Goal: Task Accomplishment & Management: Manage account settings

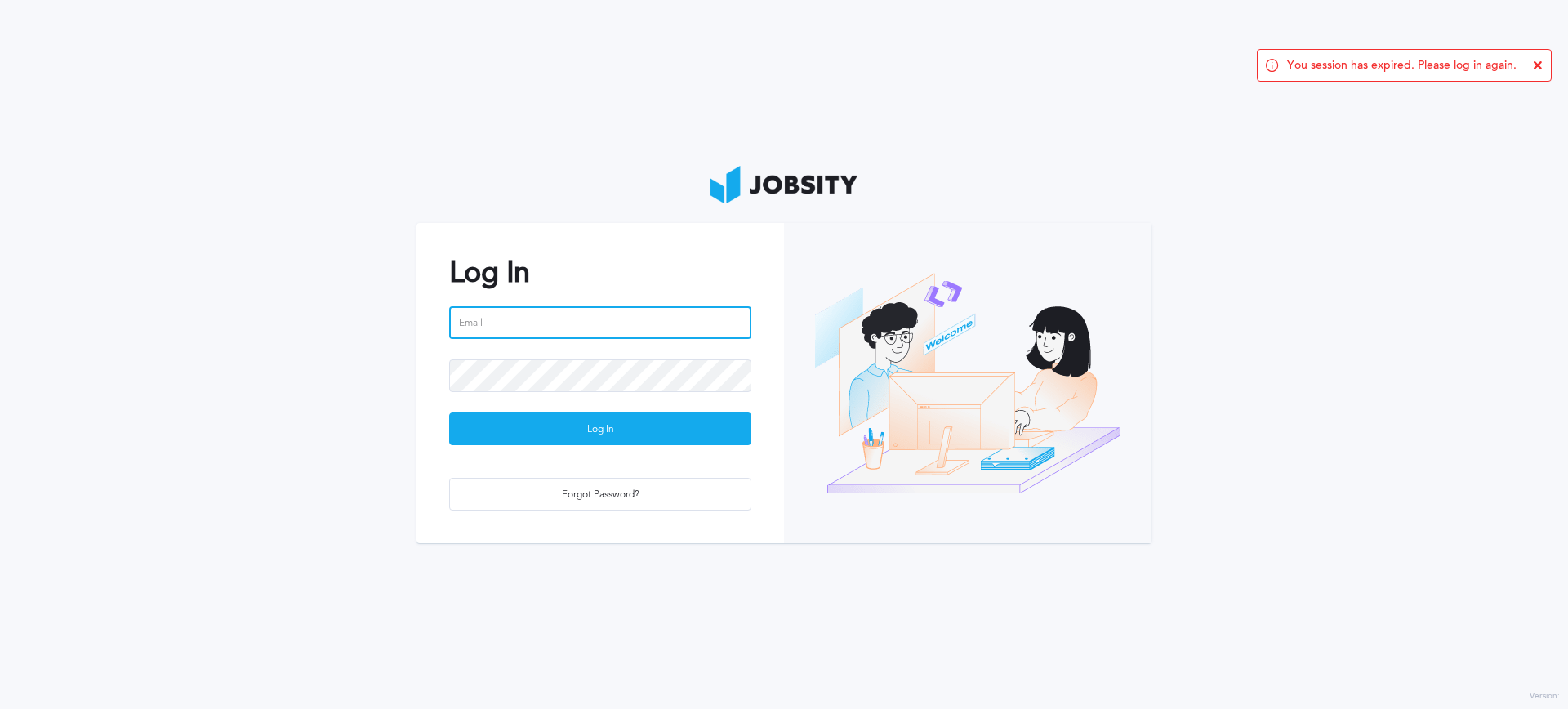
type input "[EMAIL_ADDRESS][PERSON_NAME][DOMAIN_NAME]"
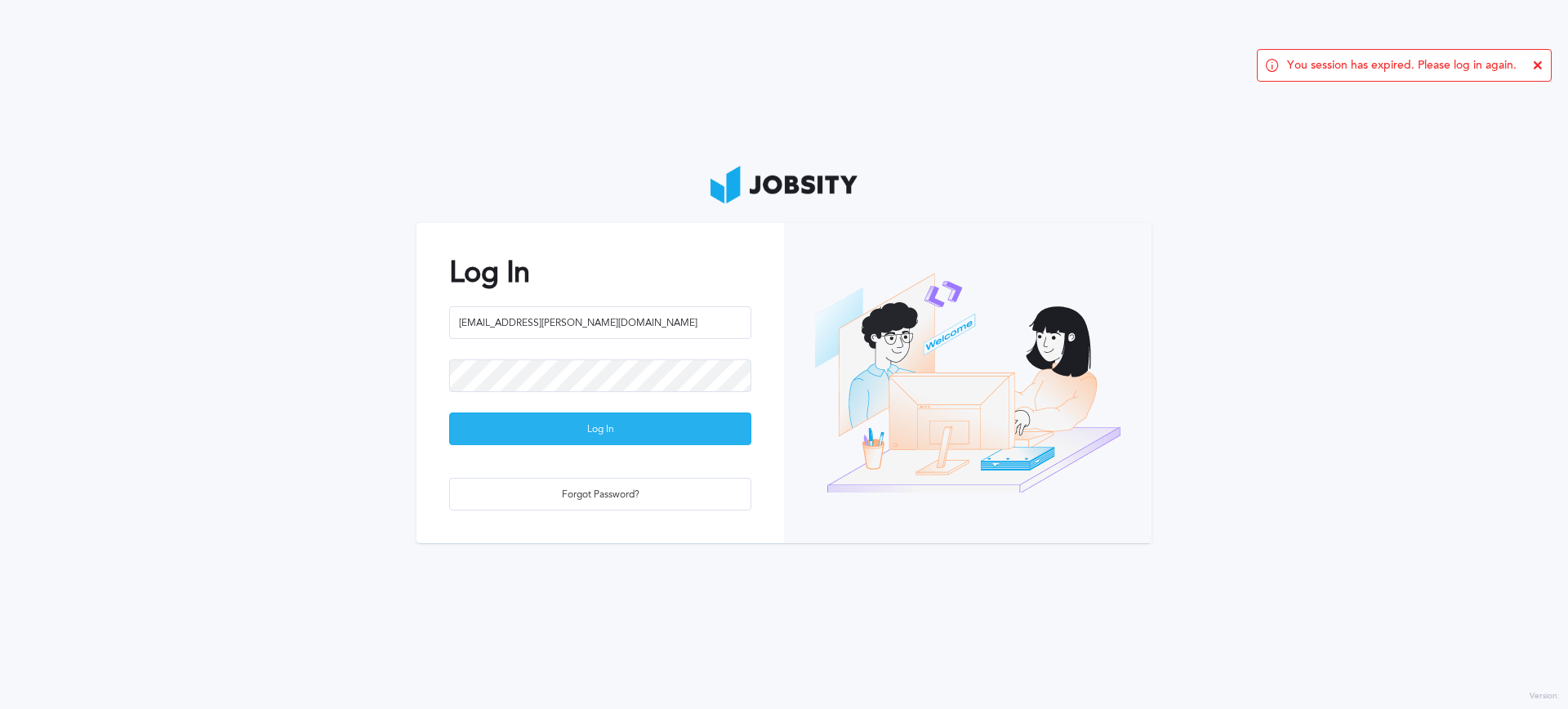
click at [674, 428] on div "Log In" at bounding box center [600, 430] width 301 height 33
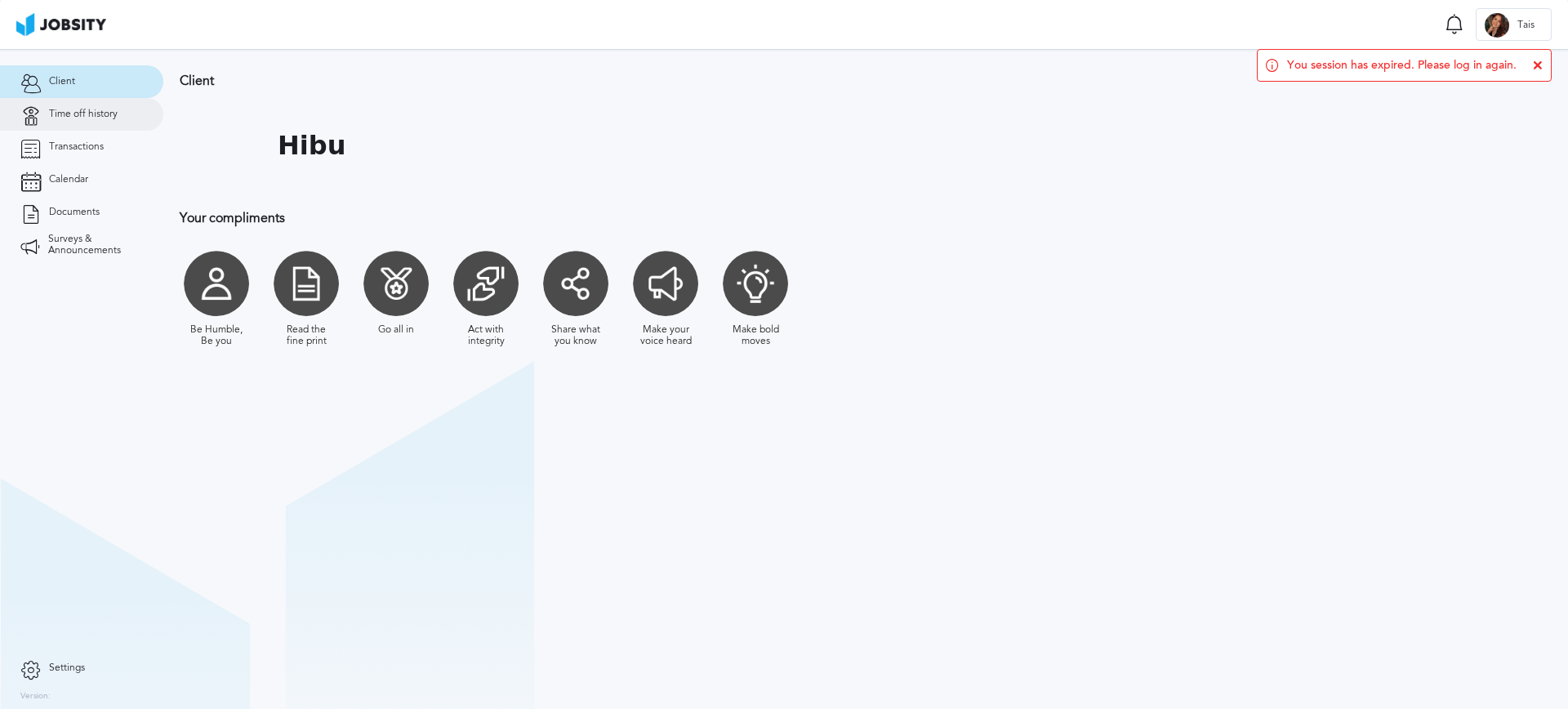
click at [108, 122] on link "Time off history" at bounding box center [82, 114] width 163 height 33
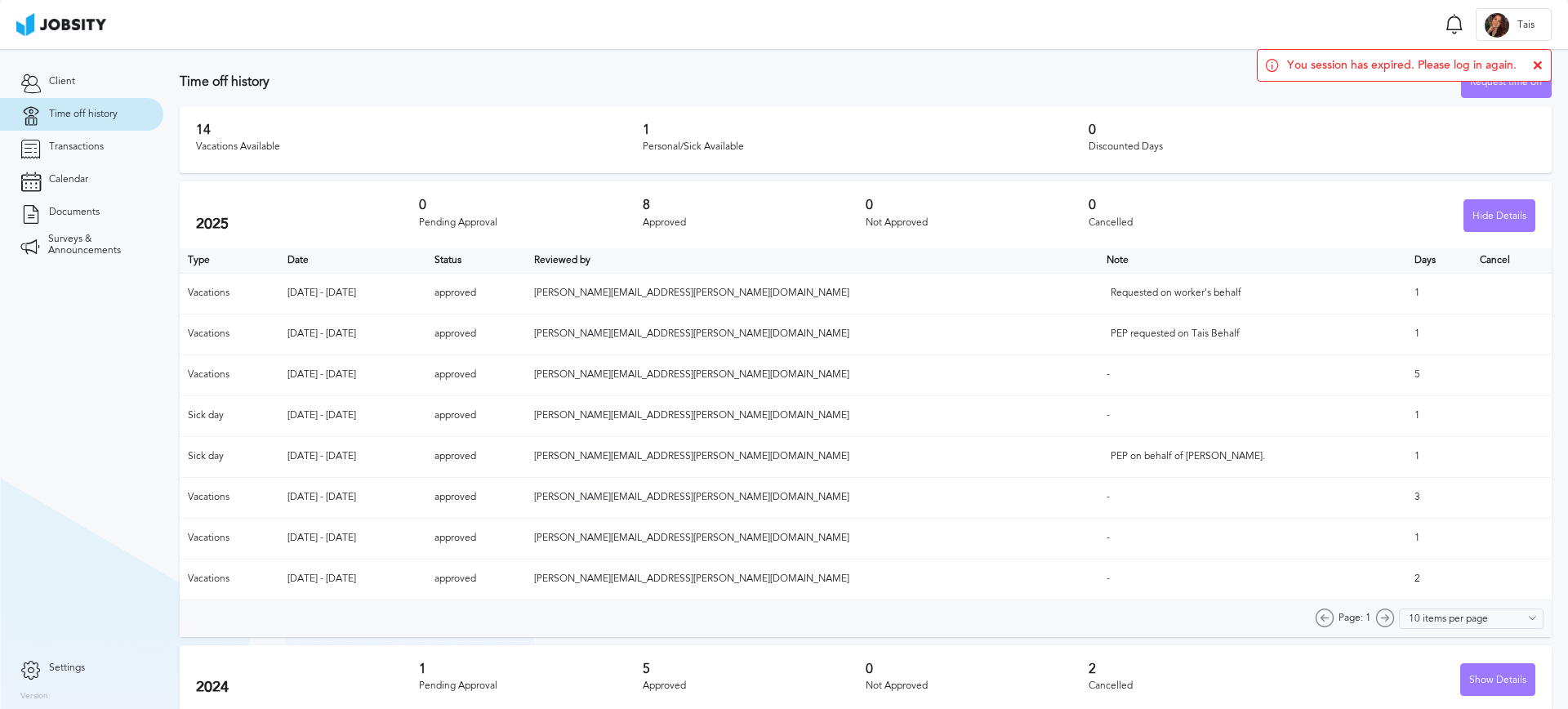
click at [1544, 63] on div "You session has expired. Please log in again." at bounding box center [1405, 65] width 295 height 33
click at [1539, 63] on icon at bounding box center [1538, 65] width 10 height 10
